Goal: Task Accomplishment & Management: Manage account settings

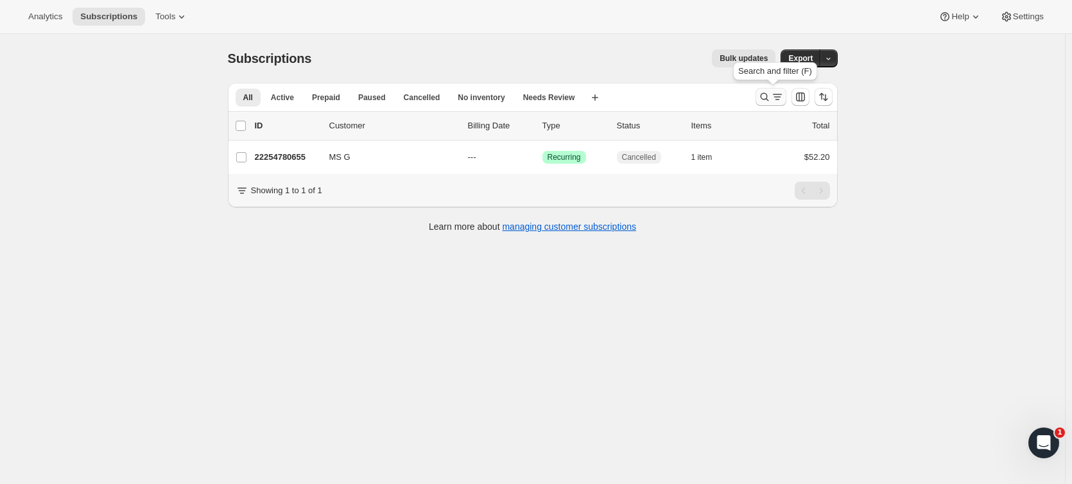
click at [778, 96] on icon "Search and filter results" at bounding box center [777, 97] width 13 height 13
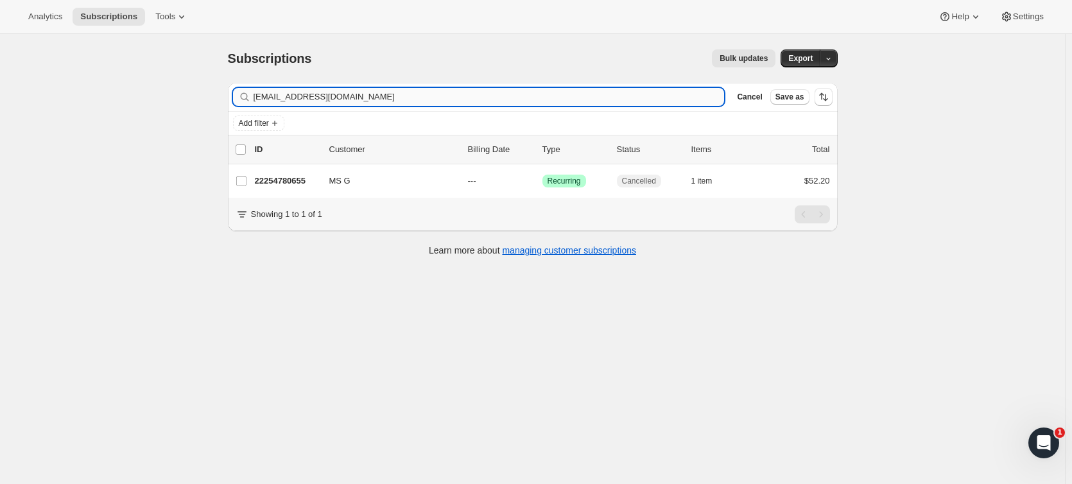
click at [526, 100] on input "[EMAIL_ADDRESS][DOMAIN_NAME]" at bounding box center [489, 97] width 471 height 18
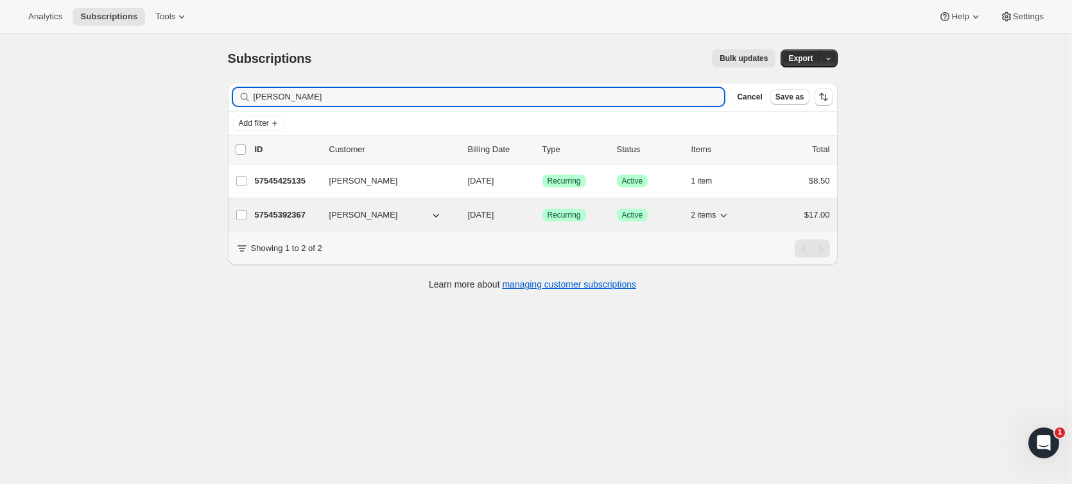
type input "[PERSON_NAME]"
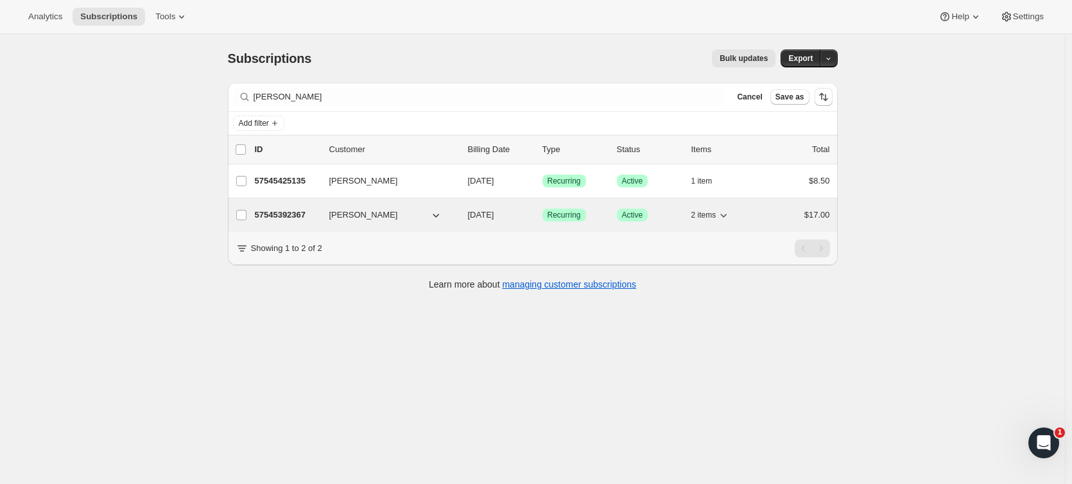
click at [361, 220] on span "[PERSON_NAME]" at bounding box center [363, 215] width 69 height 13
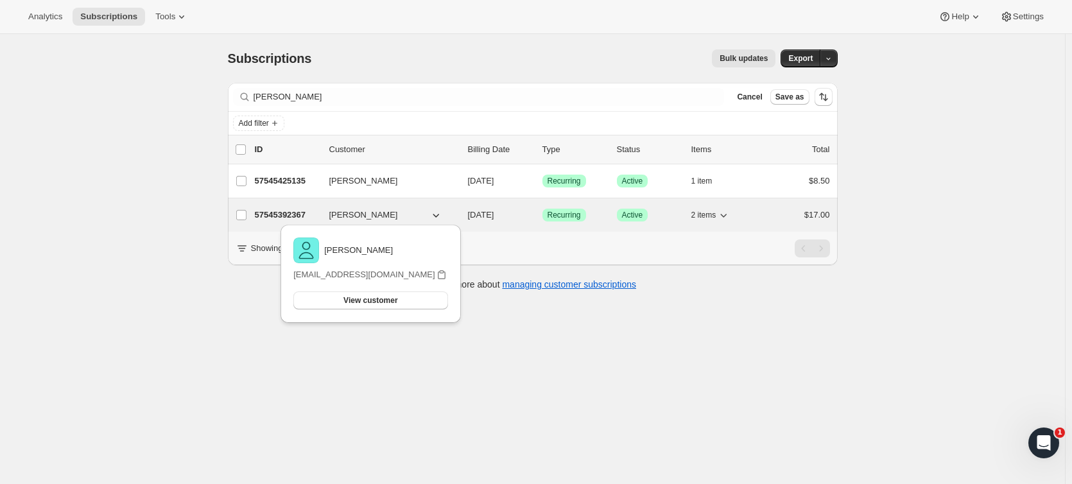
click at [715, 216] on span "2 items" at bounding box center [703, 215] width 25 height 10
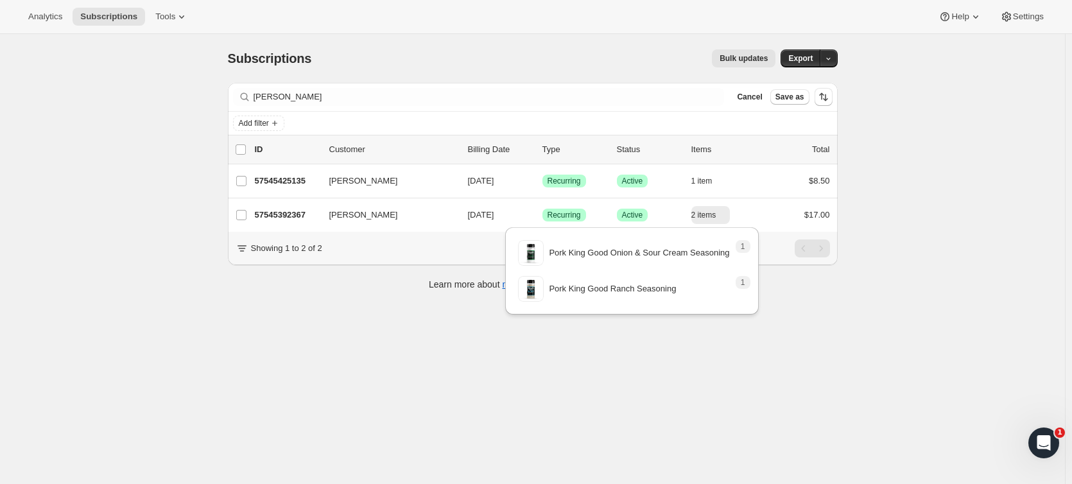
click at [780, 291] on div "Learn more about managing customer subscriptions" at bounding box center [533, 284] width 584 height 13
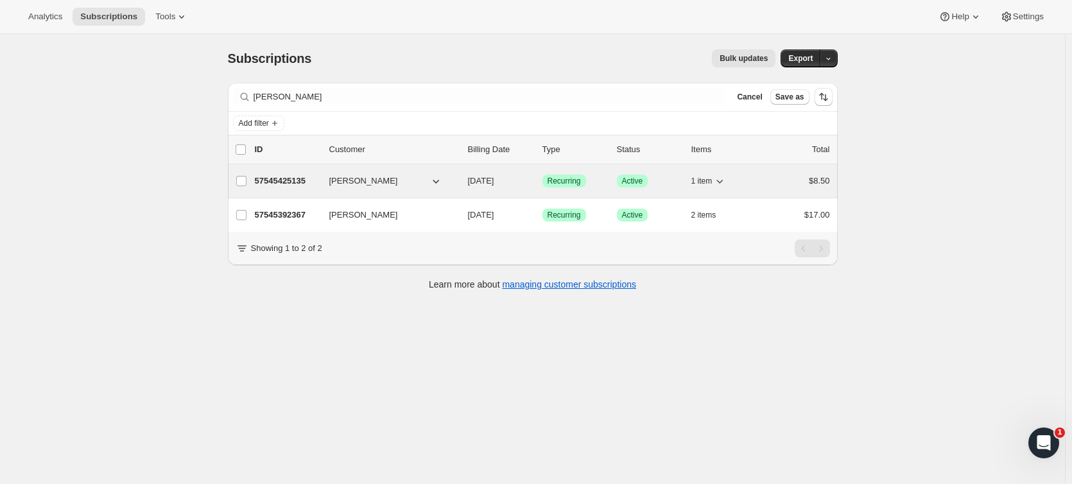
click at [719, 182] on icon "button" at bounding box center [719, 181] width 13 height 13
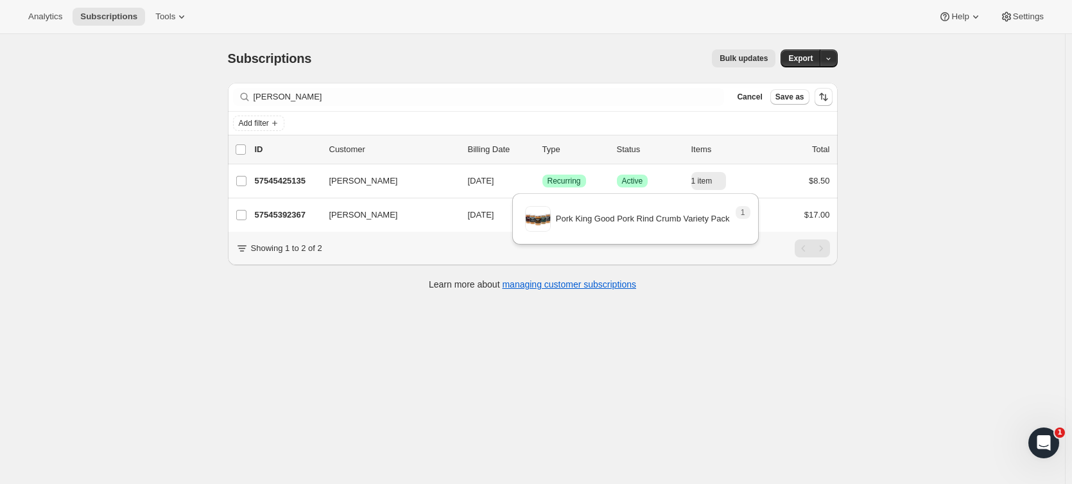
click at [691, 341] on div "Subscriptions. This page is ready Subscriptions Bulk updates More actions Bulk …" at bounding box center [532, 276] width 1065 height 484
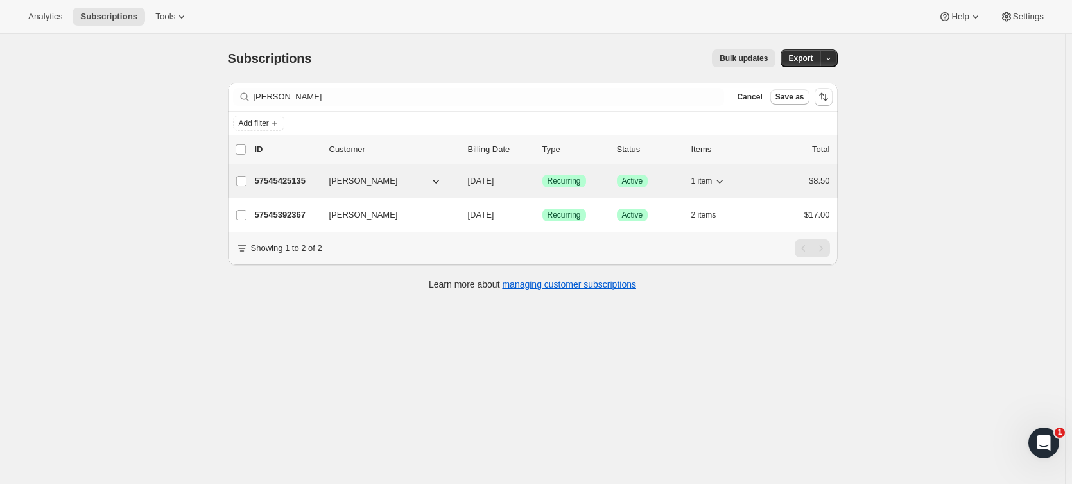
click at [721, 184] on icon "button" at bounding box center [719, 181] width 13 height 13
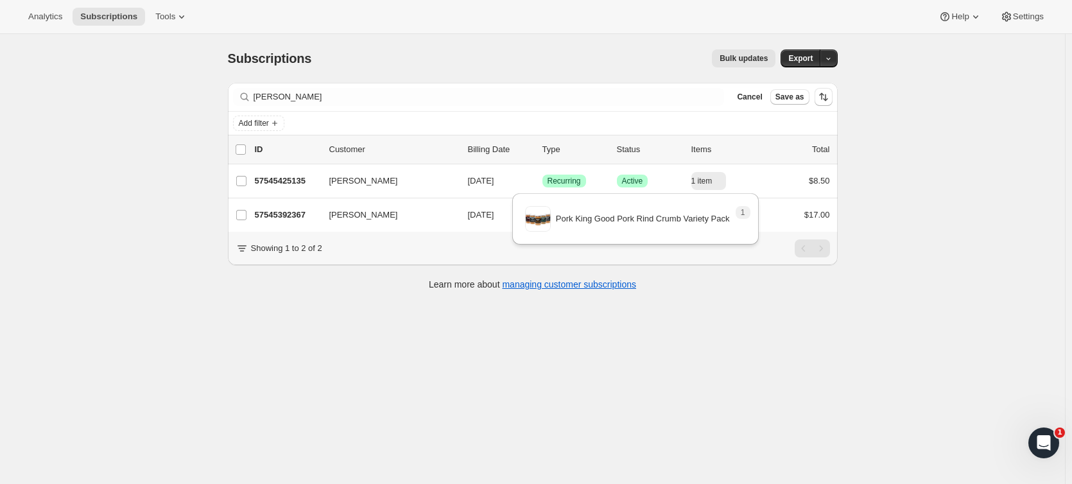
click at [916, 177] on div "Subscriptions. This page is ready Subscriptions Bulk updates More actions Bulk …" at bounding box center [532, 276] width 1065 height 484
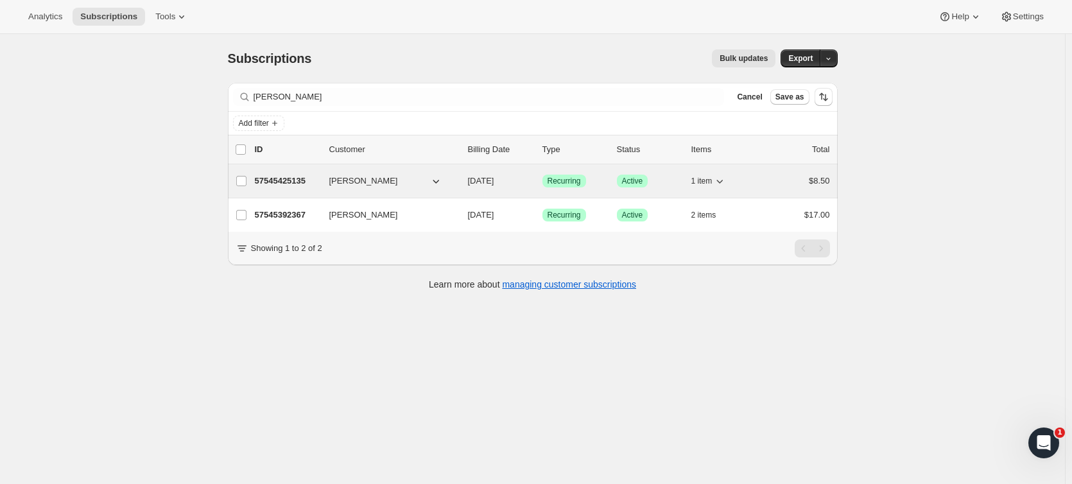
click at [693, 175] on div "57545425135 [PERSON_NAME] [DATE] Success Recurring Success Active 1 item $8.50" at bounding box center [542, 181] width 575 height 18
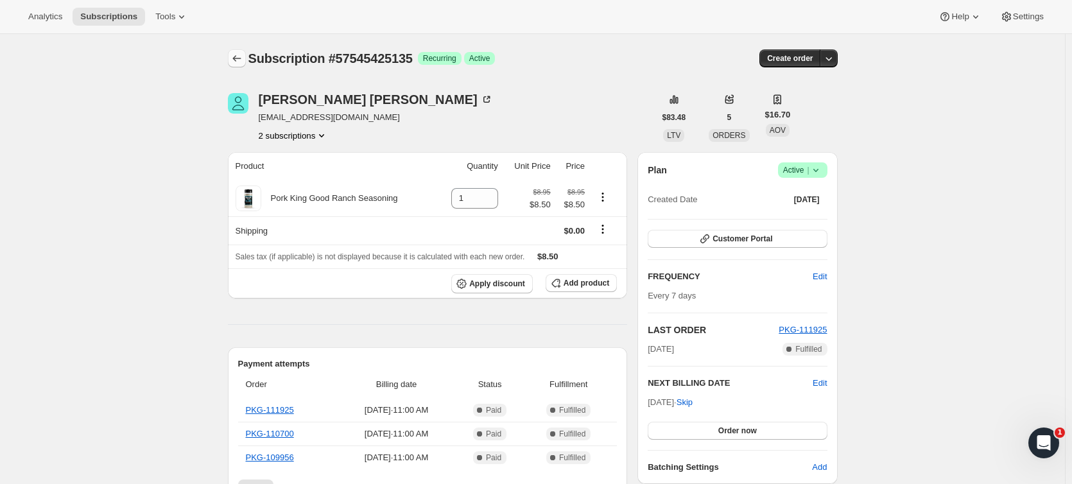
click at [243, 60] on icon "Subscriptions" at bounding box center [236, 58] width 13 height 13
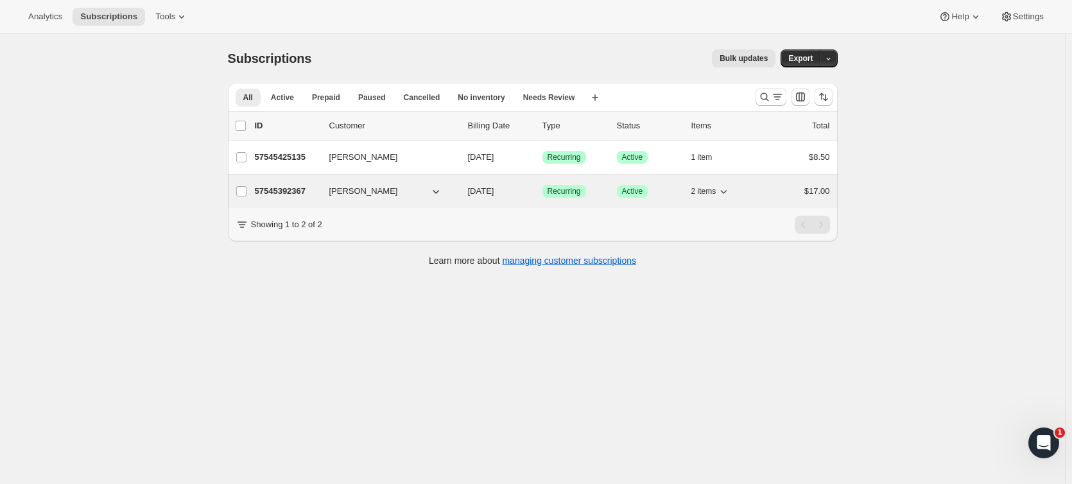
click at [703, 192] on span "2 items" at bounding box center [703, 191] width 25 height 10
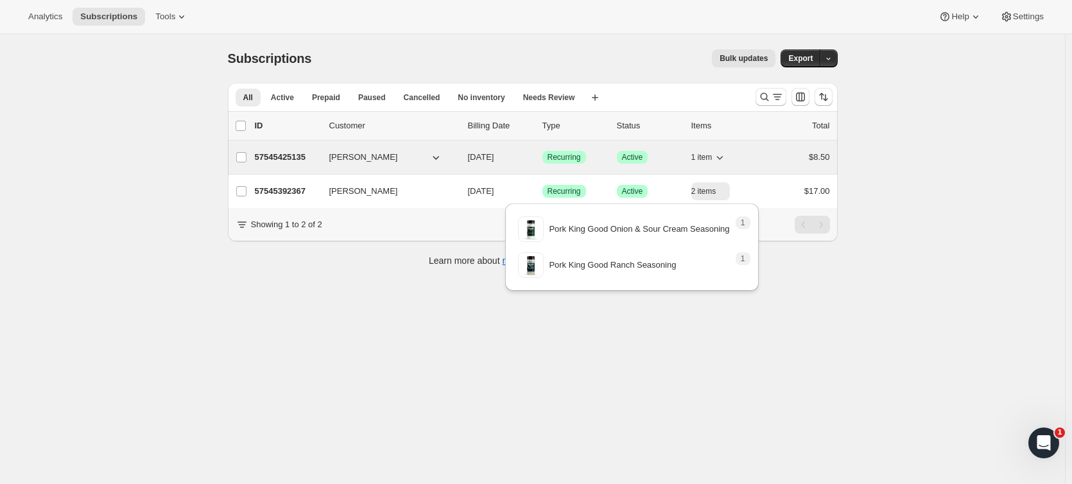
click at [720, 162] on icon "button" at bounding box center [719, 157] width 13 height 13
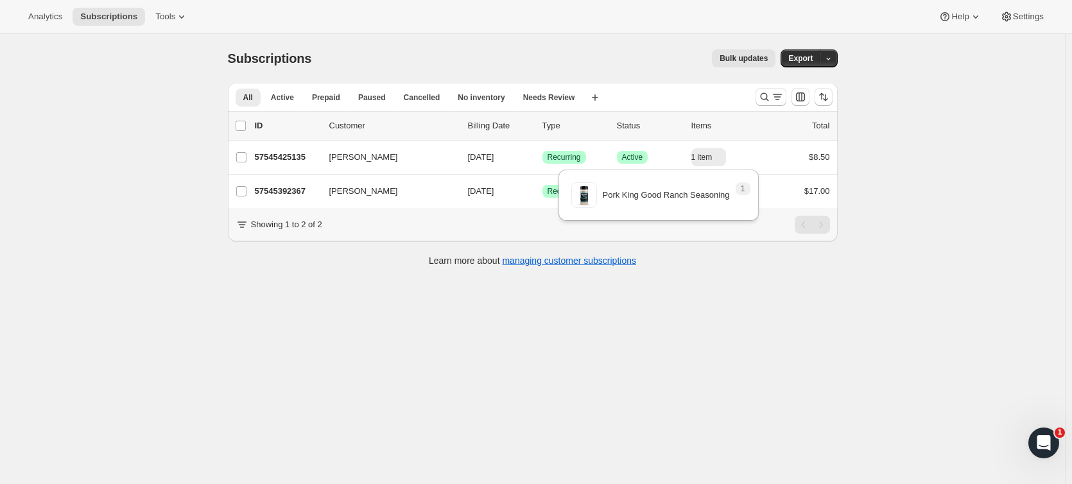
drag, startPoint x: 547, startPoint y: 351, endPoint x: 639, endPoint y: 311, distance: 100.9
click at [553, 348] on div "Subscriptions. This page is ready Subscriptions Bulk updates More actions Bulk …" at bounding box center [532, 276] width 1065 height 484
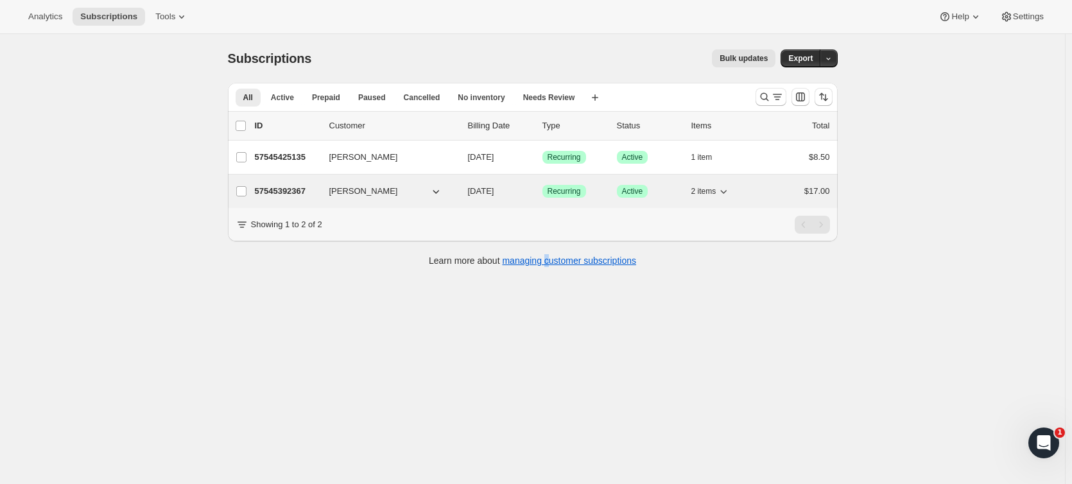
click at [715, 195] on span "2 items" at bounding box center [703, 191] width 25 height 10
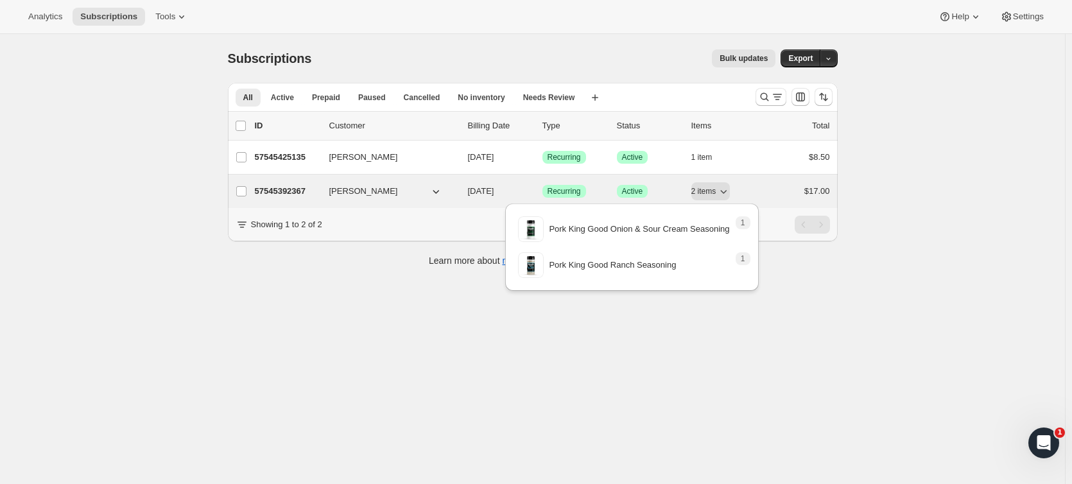
click at [303, 186] on p "57545392367" at bounding box center [287, 191] width 64 height 13
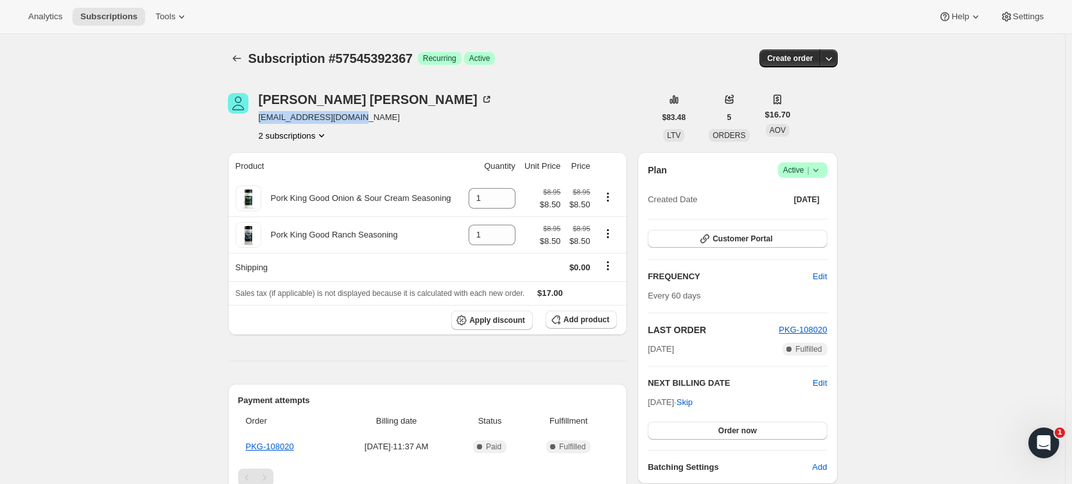
drag, startPoint x: 370, startPoint y: 119, endPoint x: 264, endPoint y: 119, distance: 105.9
click at [264, 119] on span "[EMAIL_ADDRESS][DOMAIN_NAME]" at bounding box center [376, 117] width 234 height 13
copy span "[EMAIL_ADDRESS][DOMAIN_NAME]"
click at [243, 62] on icon "Subscriptions" at bounding box center [236, 58] width 13 height 13
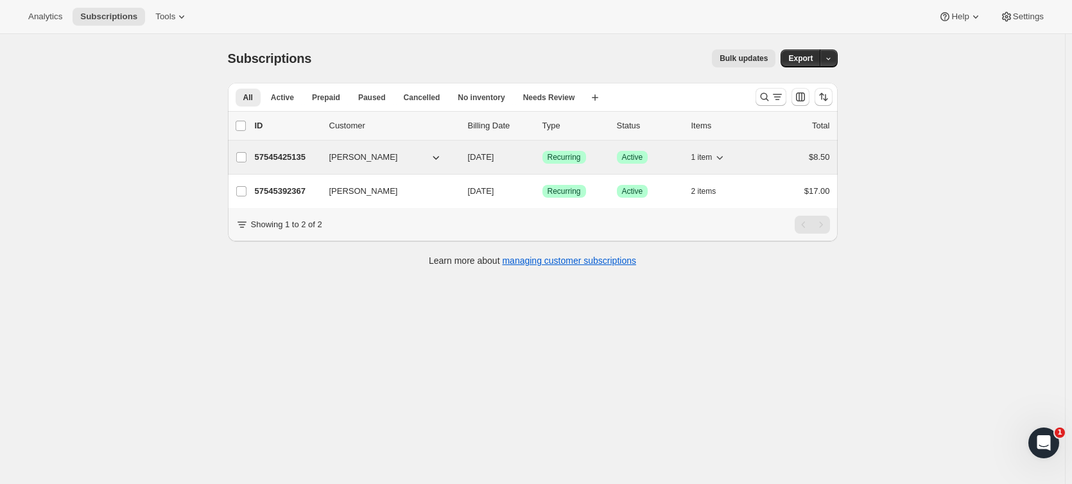
click at [313, 155] on p "57545425135" at bounding box center [287, 157] width 64 height 13
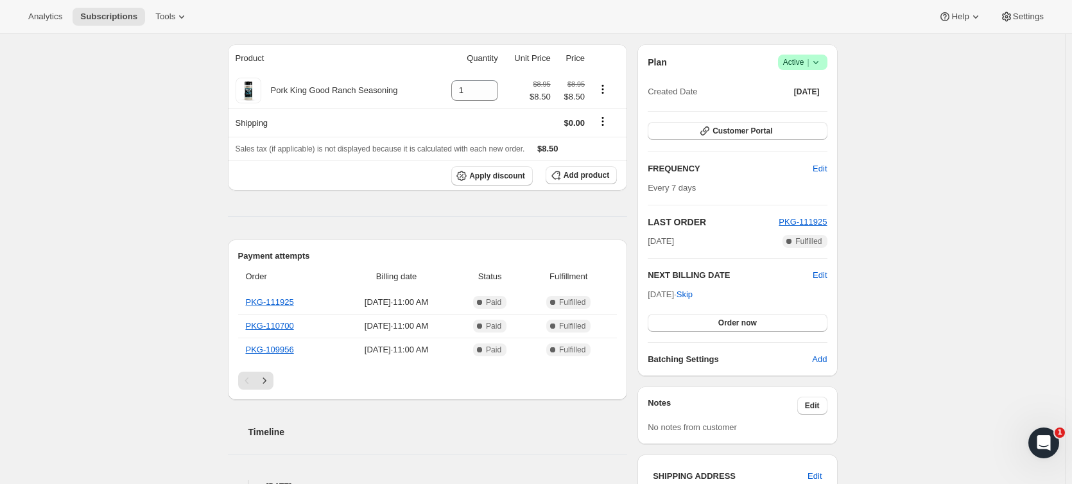
scroll to position [128, 0]
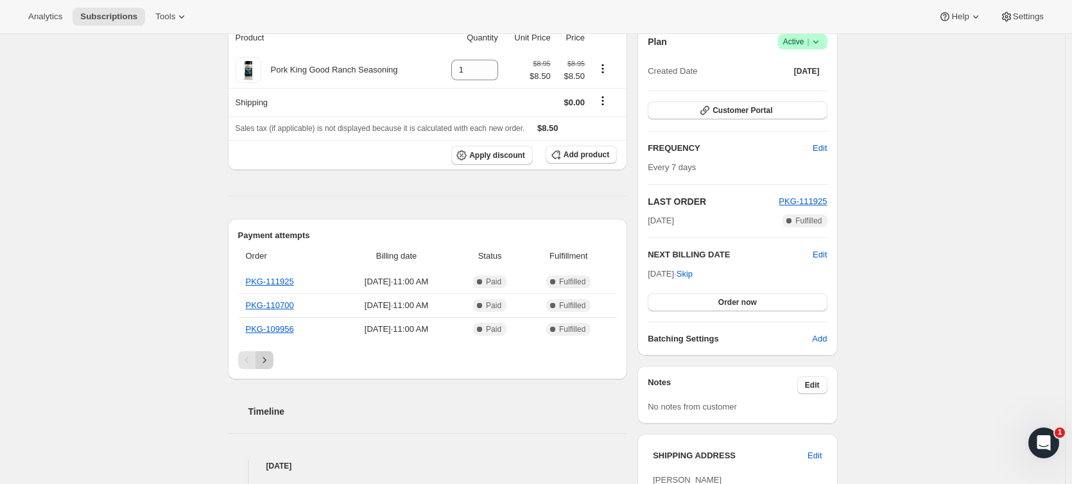
click at [274, 360] on button "Next" at bounding box center [265, 360] width 18 height 18
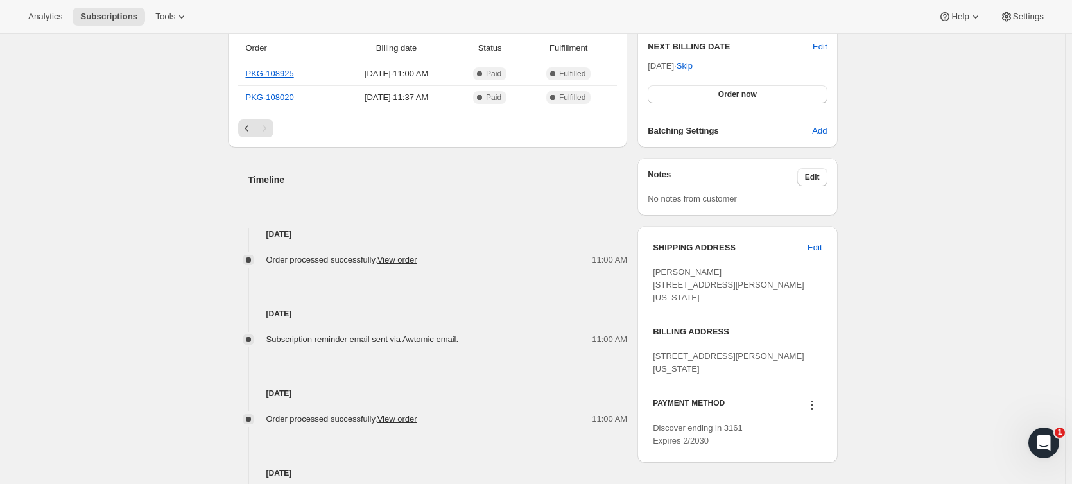
scroll to position [385, 0]
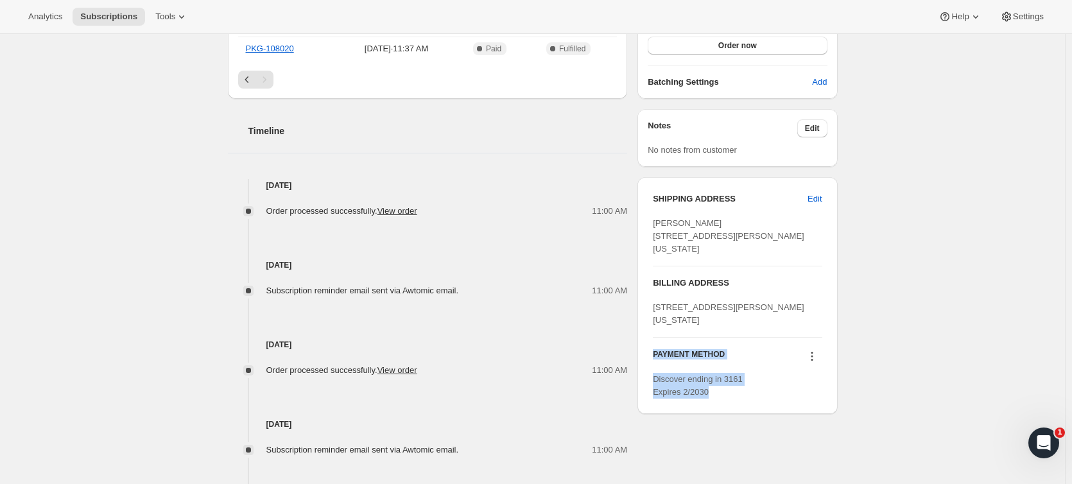
drag, startPoint x: 713, startPoint y: 416, endPoint x: 649, endPoint y: 382, distance: 72.7
click at [649, 382] on div "SHIPPING ADDRESS Edit [PERSON_NAME] [STREET_ADDRESS][PERSON_NAME][US_STATE] BIL…" at bounding box center [738, 295] width 200 height 237
copy div "PAYMENT METHOD Discover ending in 3161 Expires 2/2030"
